Goal: Transaction & Acquisition: Purchase product/service

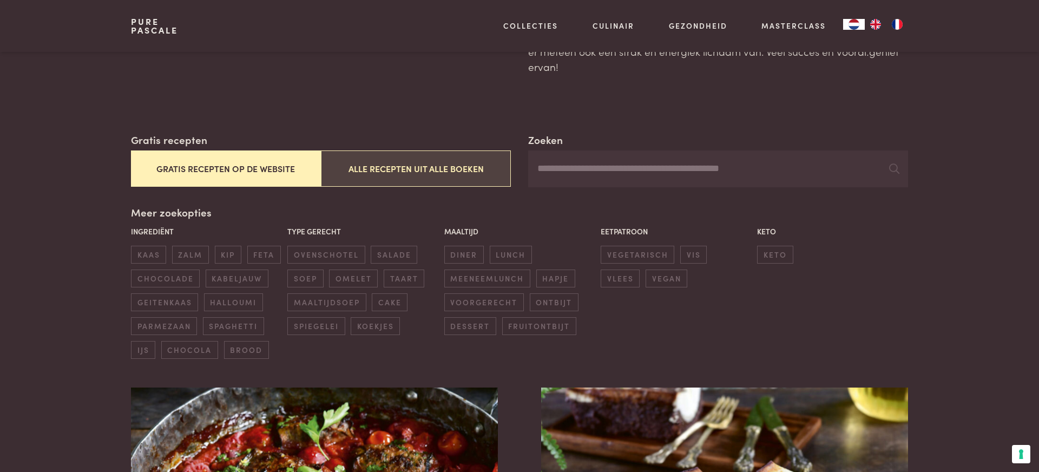
click at [433, 171] on button "Alle recepten uit alle boeken" at bounding box center [416, 168] width 190 height 36
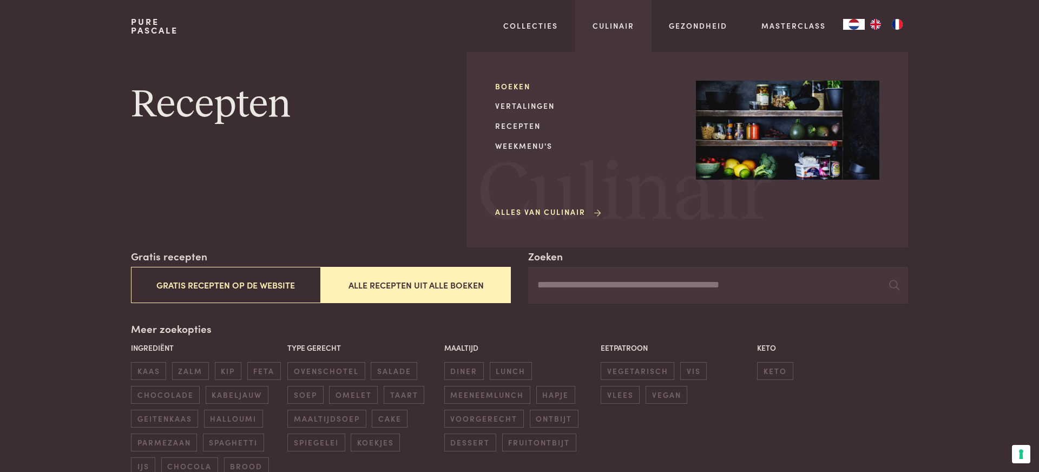
click at [514, 86] on link "Boeken" at bounding box center [586, 86] width 183 height 11
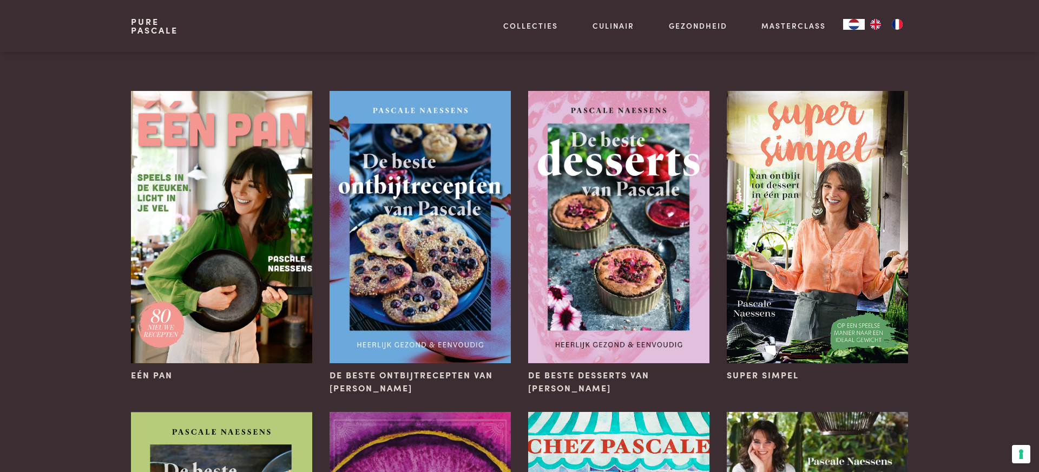
scroll to position [58, 0]
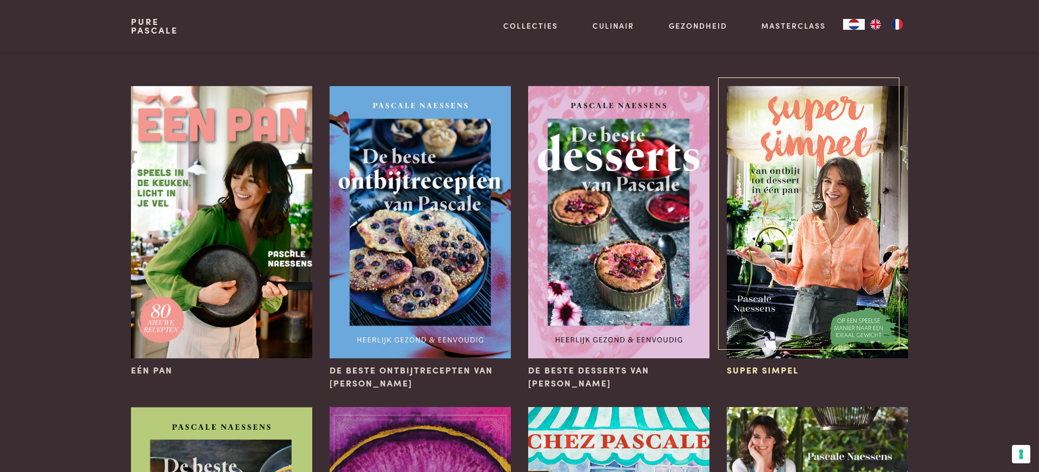
click at [826, 169] on img at bounding box center [817, 222] width 181 height 272
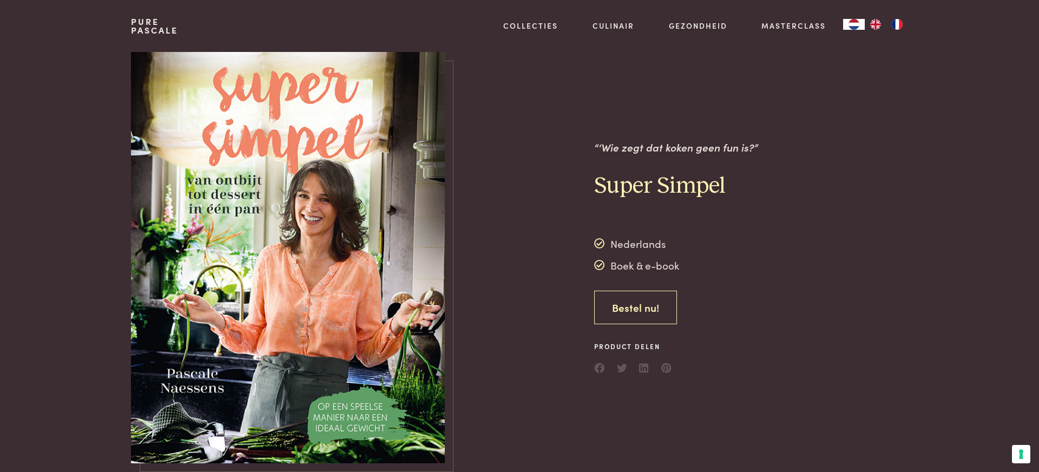
click at [642, 300] on link "Bestel nu!" at bounding box center [635, 308] width 83 height 34
